Goal: Find specific page/section: Find specific page/section

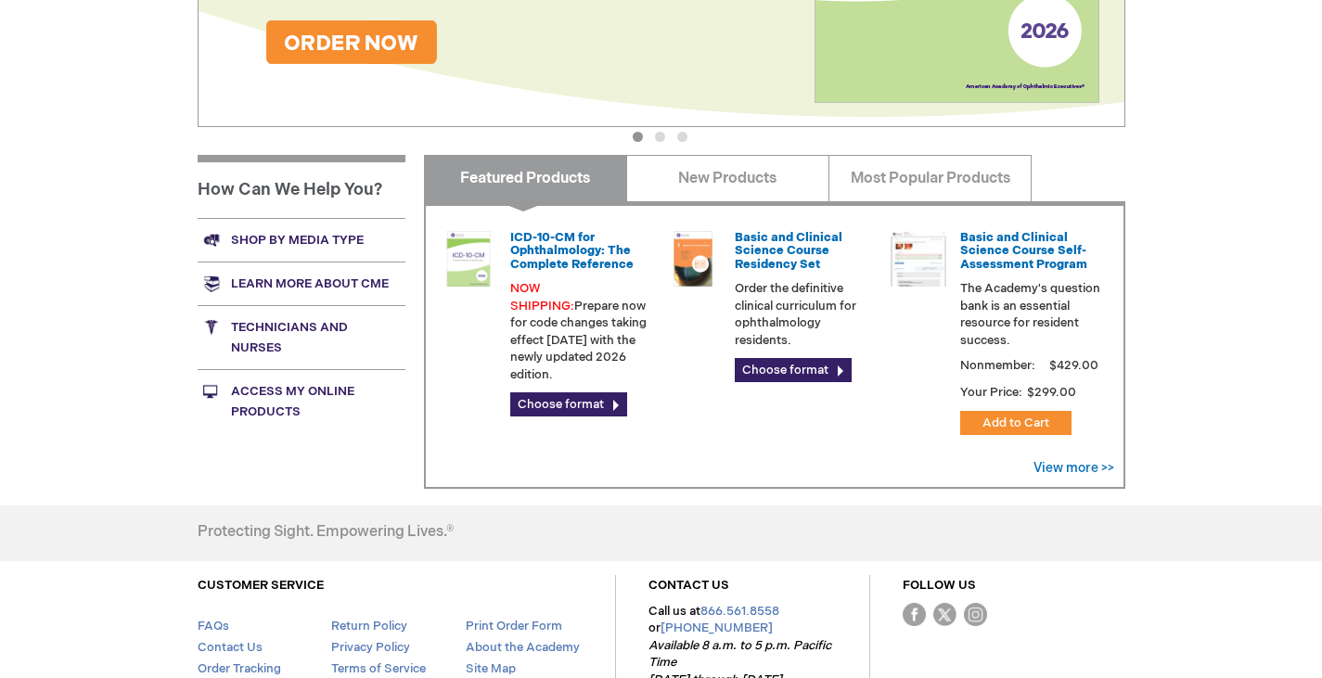
scroll to position [716, 0]
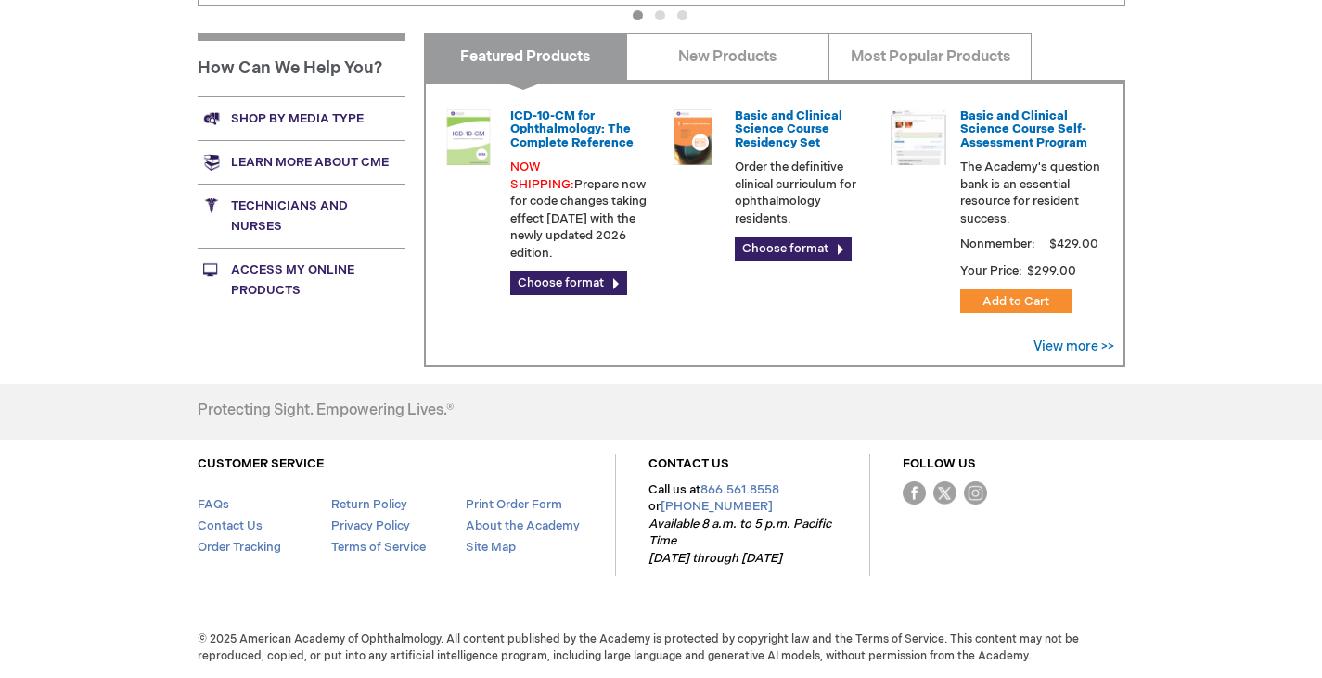
click at [268, 275] on link "Access My Online Products" at bounding box center [302, 280] width 208 height 64
